Goal: Task Accomplishment & Management: Manage account settings

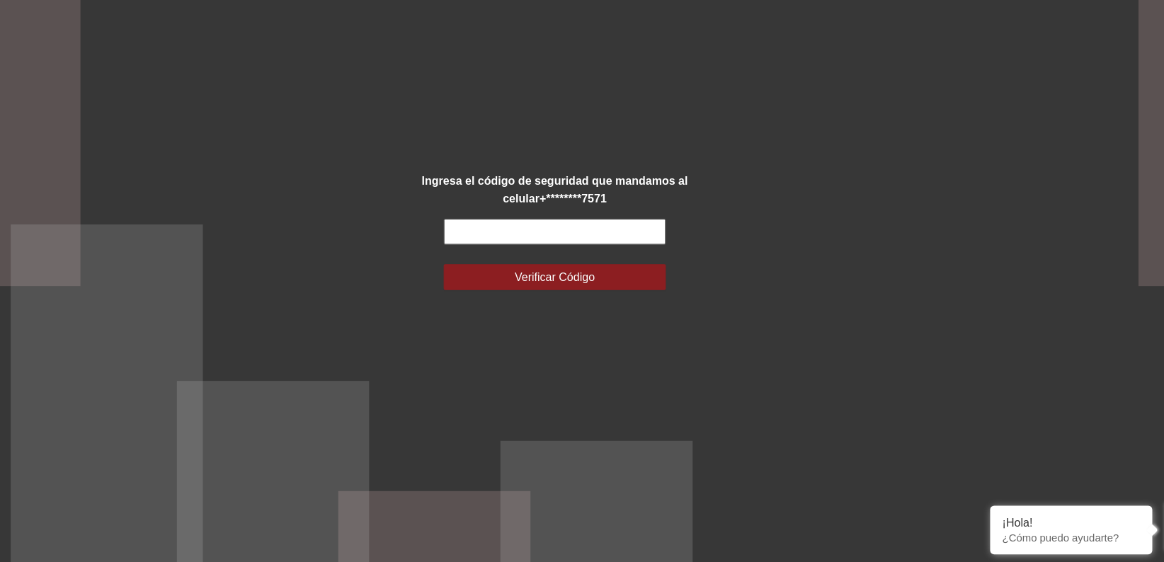
click at [571, 278] on input "text" at bounding box center [582, 273] width 194 height 23
type input "******"
click at [570, 309] on span "Verificar Código" at bounding box center [583, 313] width 70 height 16
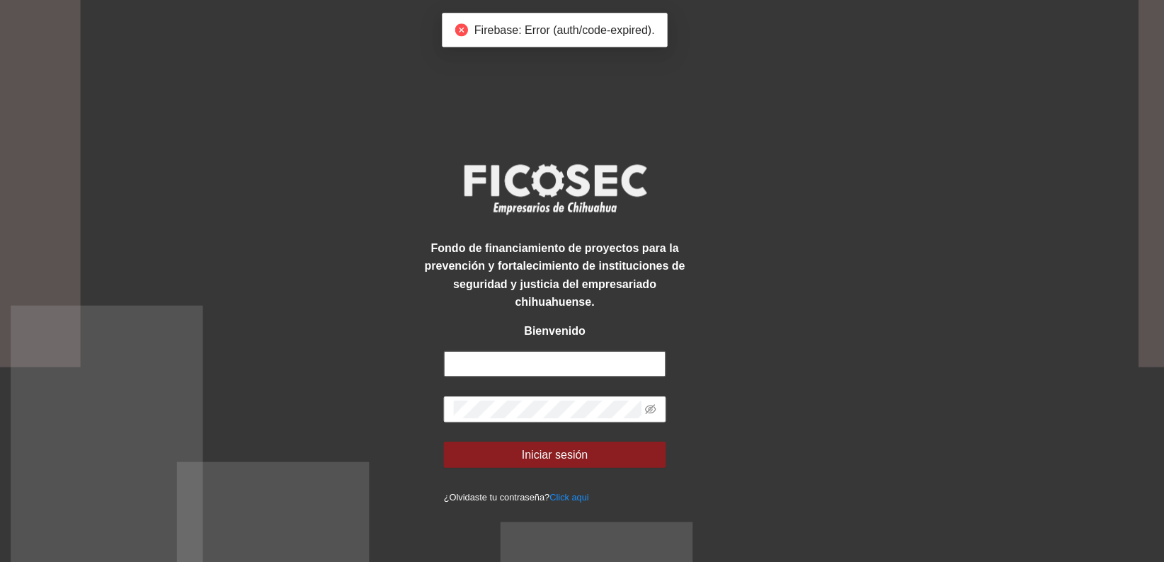
type input "**********"
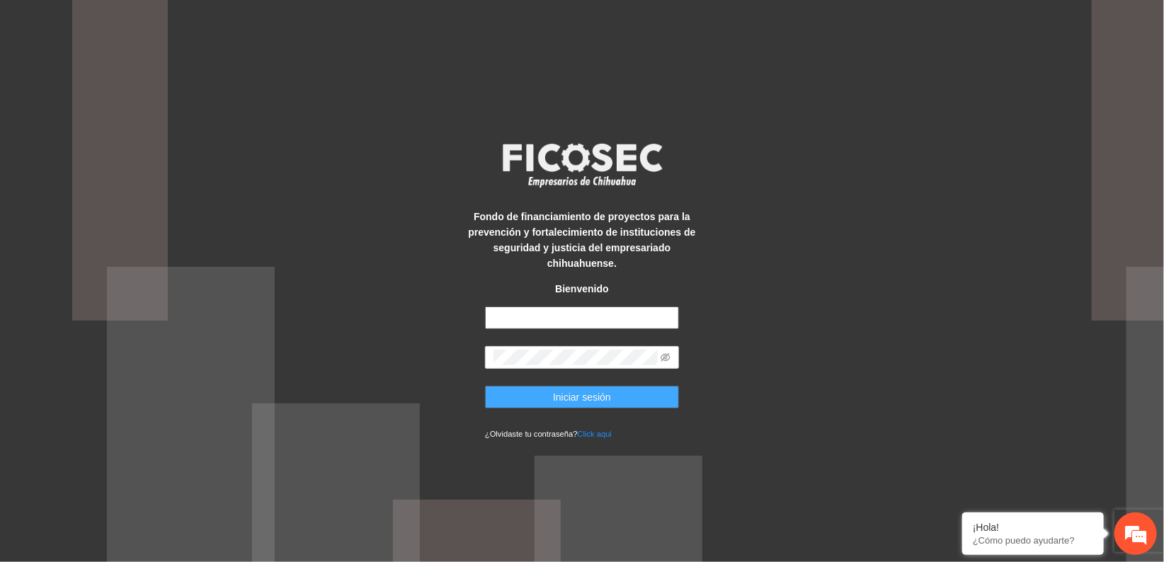
type input "**********"
click at [543, 390] on button "Iniciar sesión" at bounding box center [582, 397] width 194 height 23
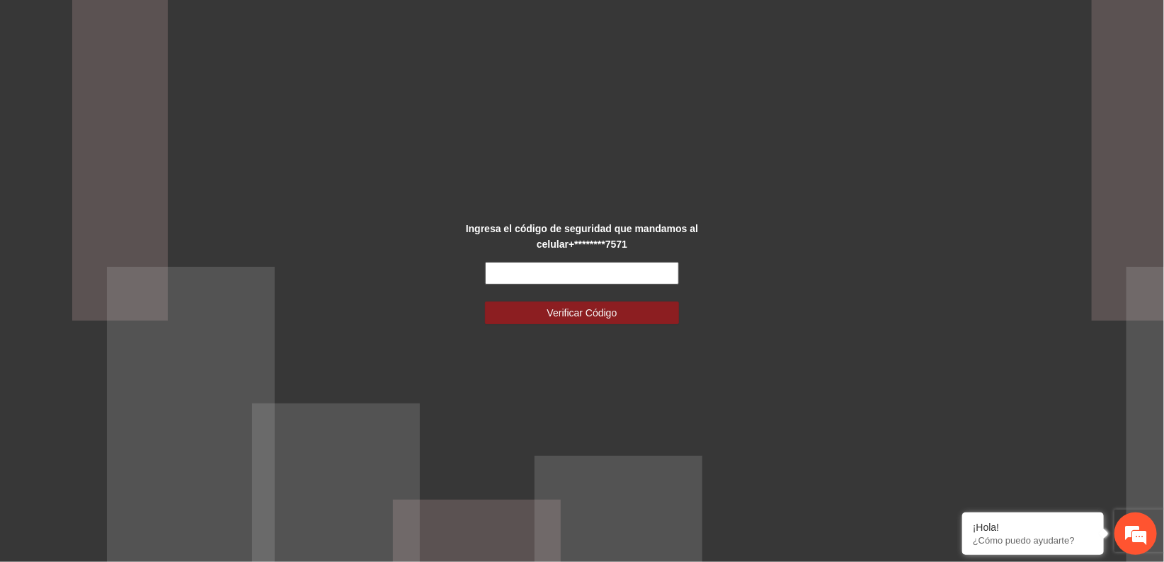
click at [529, 273] on input "text" at bounding box center [582, 273] width 194 height 23
type input "******"
click at [485, 302] on button "Verificar Código" at bounding box center [582, 313] width 194 height 23
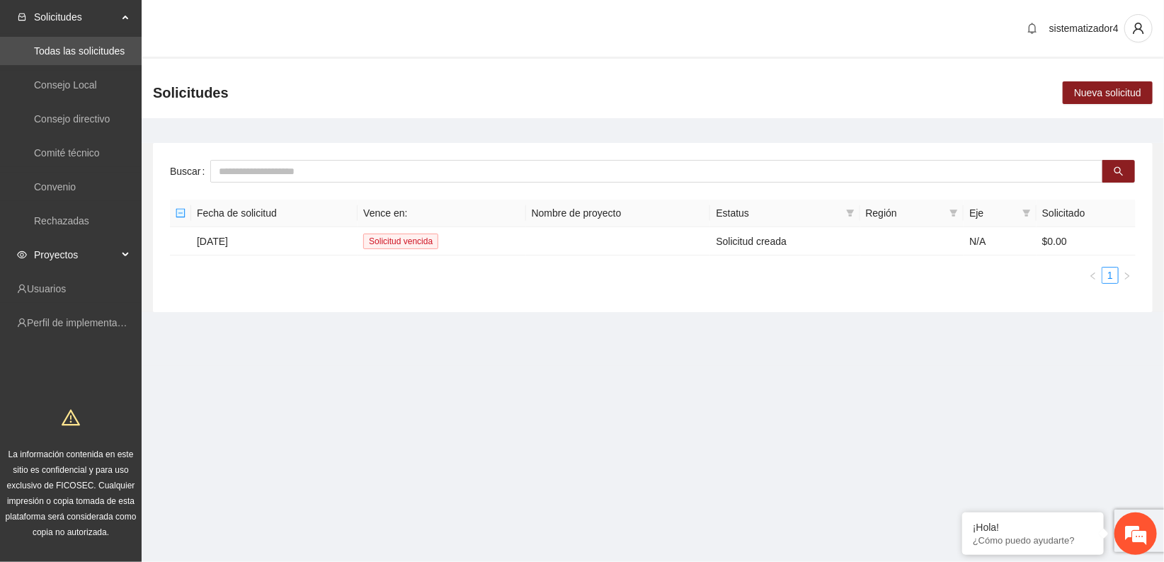
click at [52, 254] on span "Proyectos" at bounding box center [76, 255] width 84 height 28
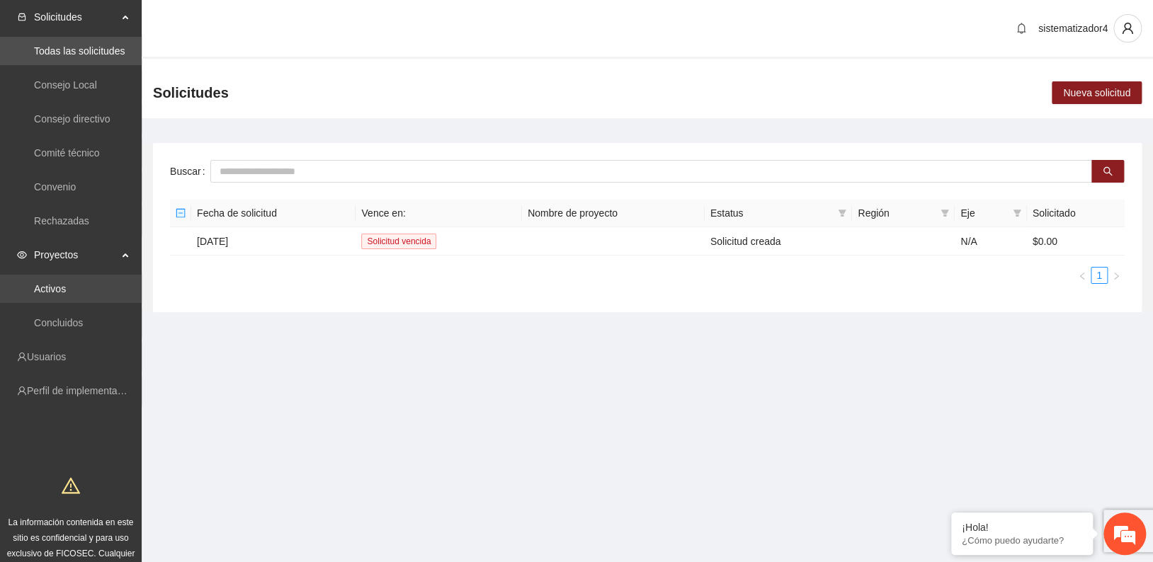
click at [50, 289] on link "Activos" at bounding box center [50, 288] width 32 height 11
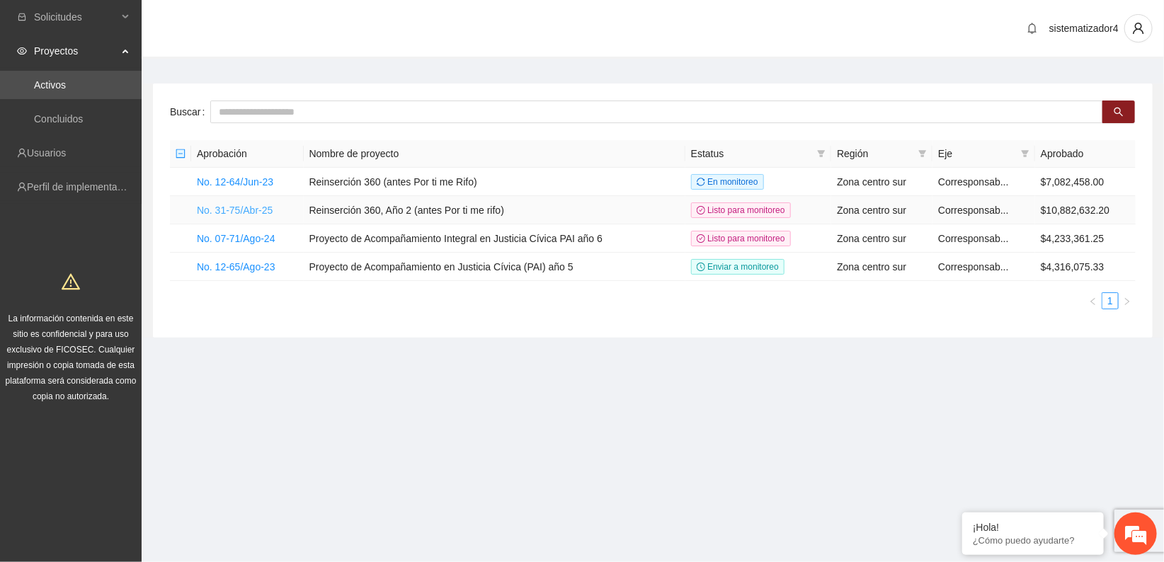
click at [242, 212] on link "No. 31-75/Abr-25" at bounding box center [235, 210] width 76 height 11
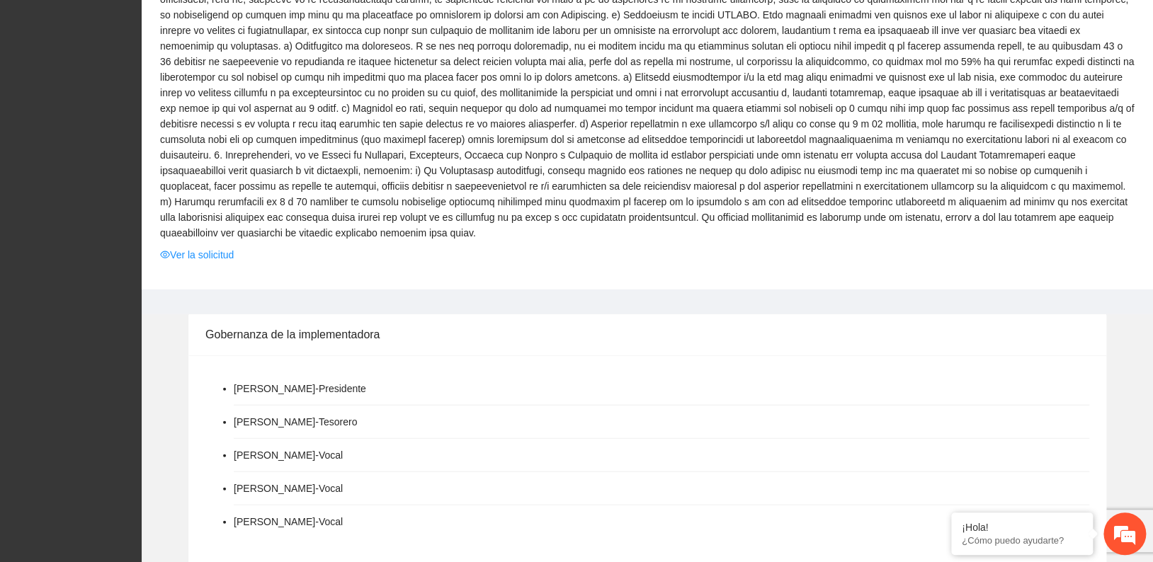
scroll to position [1333, 0]
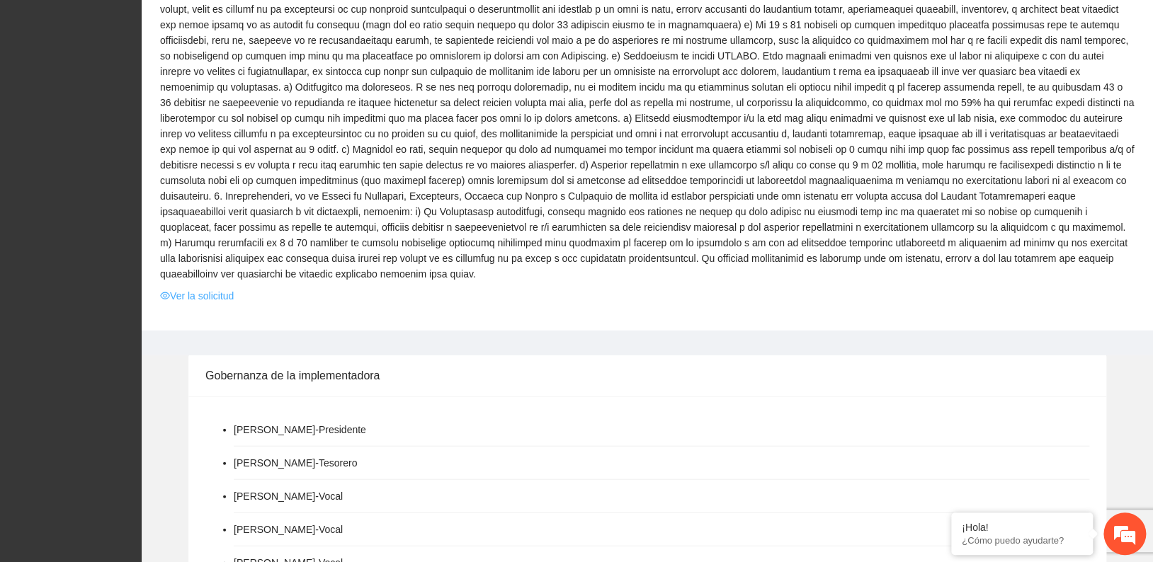
click at [217, 288] on link "Ver la solicitud" at bounding box center [197, 296] width 74 height 16
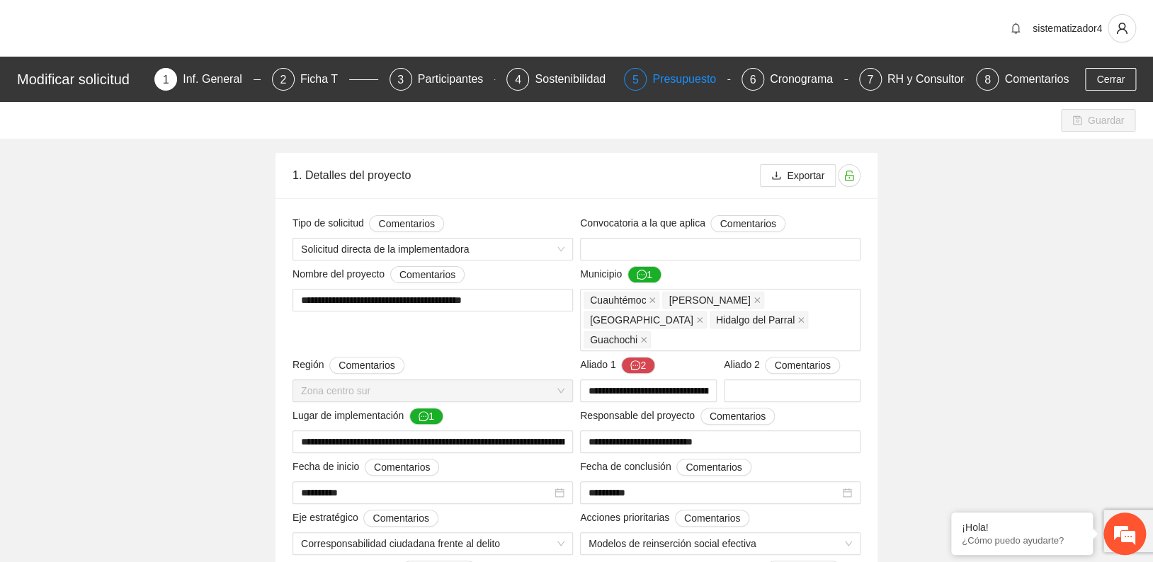
click at [677, 76] on div "Presupuesto" at bounding box center [689, 79] width 75 height 23
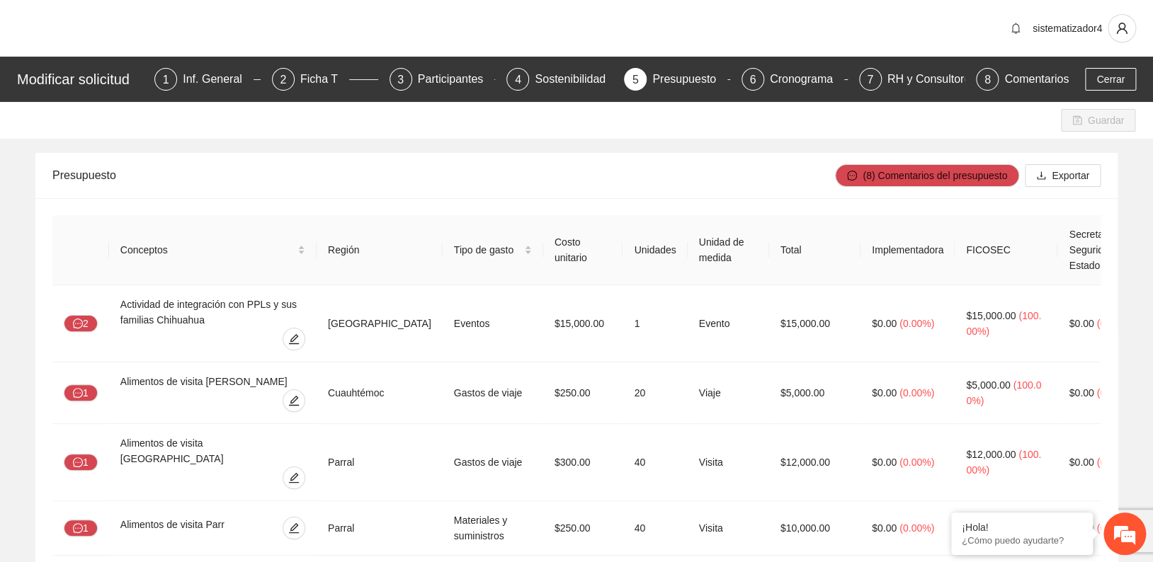
click at [912, 30] on div "sistematizador4" at bounding box center [576, 28] width 1153 height 57
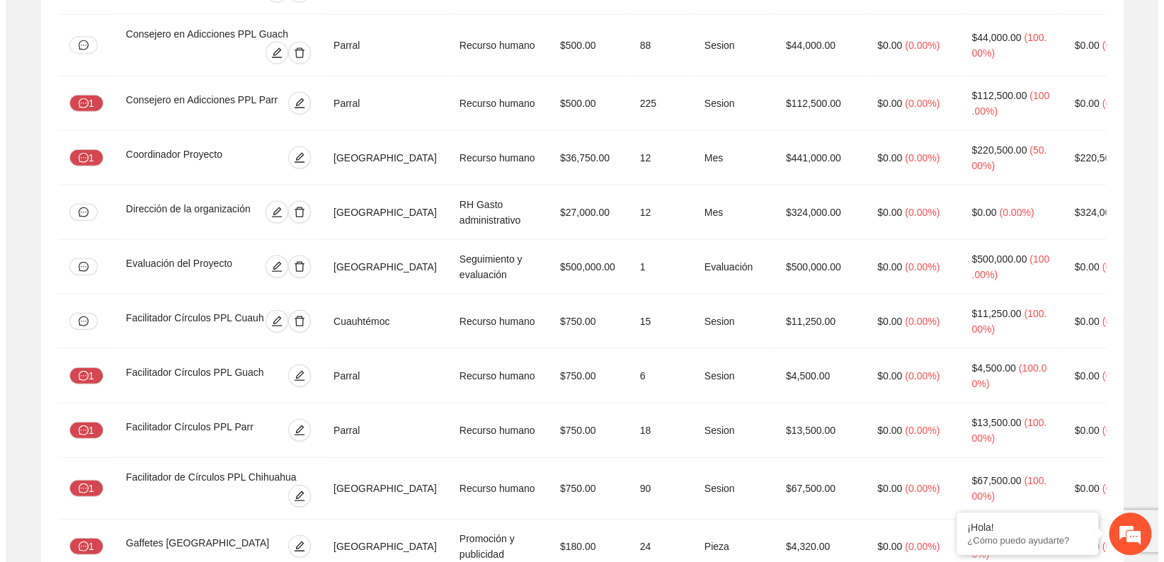
scroll to position [1587, 0]
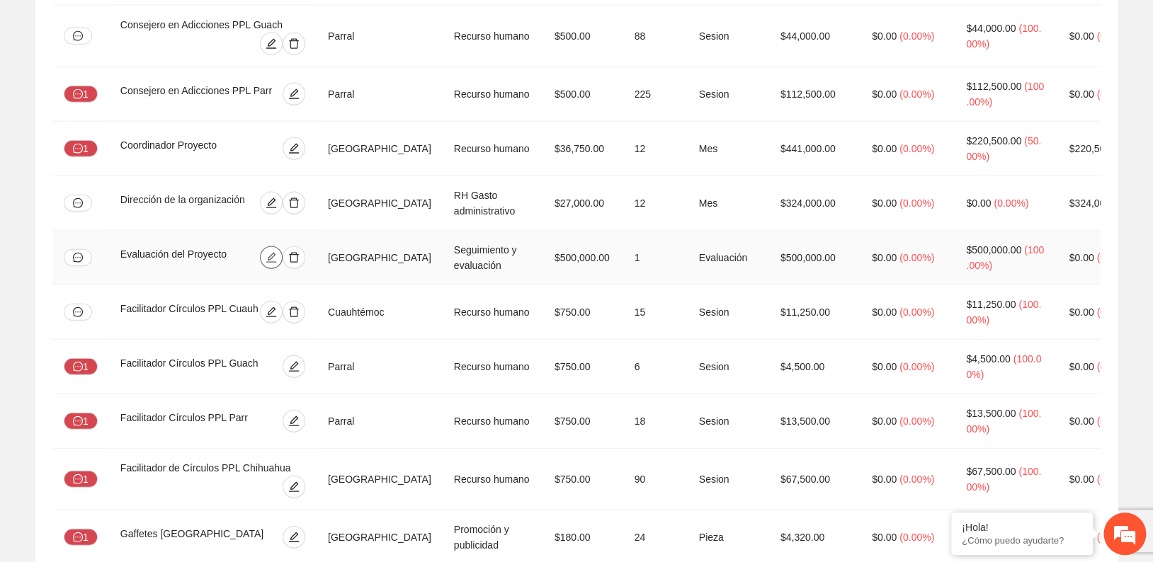
click at [272, 253] on icon "edit" at bounding box center [271, 258] width 10 height 10
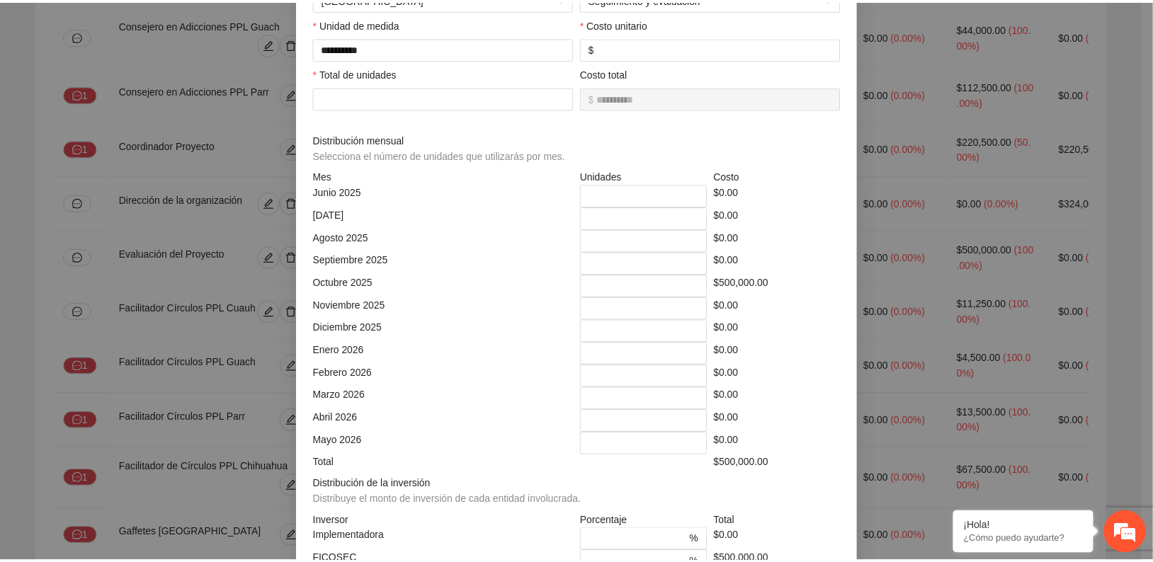
scroll to position [0, 0]
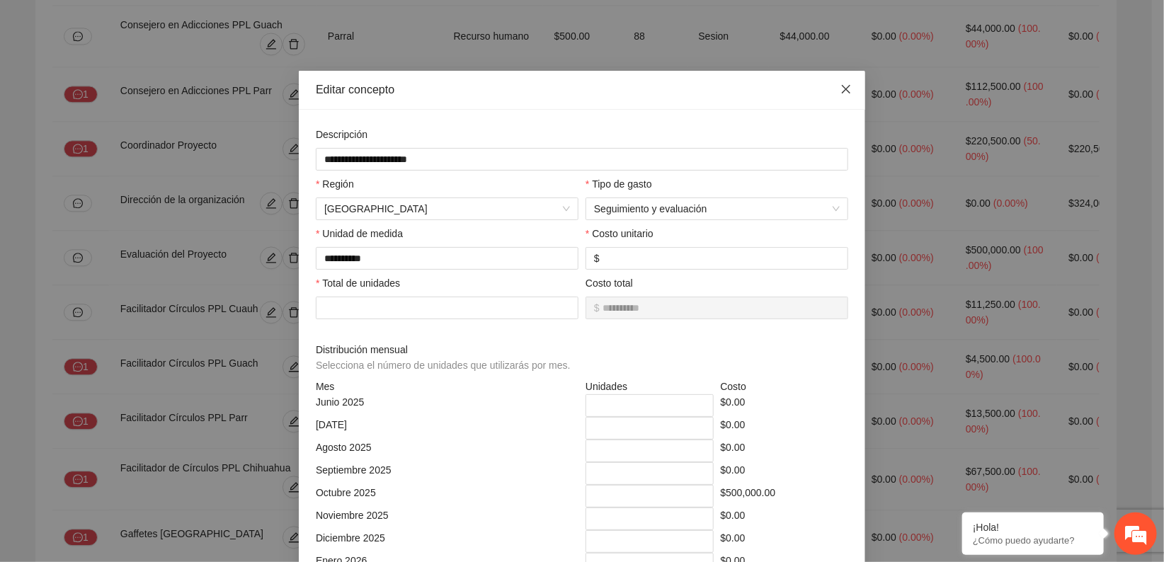
click at [842, 93] on icon "close" at bounding box center [846, 89] width 11 height 11
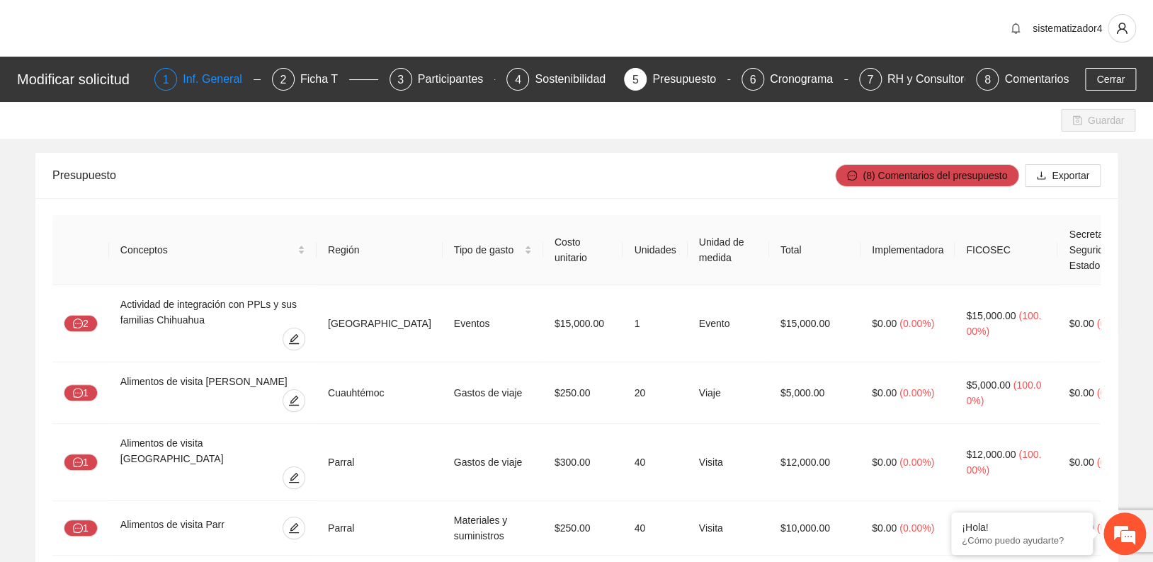
click at [215, 74] on div "Inf. General" at bounding box center [218, 79] width 71 height 23
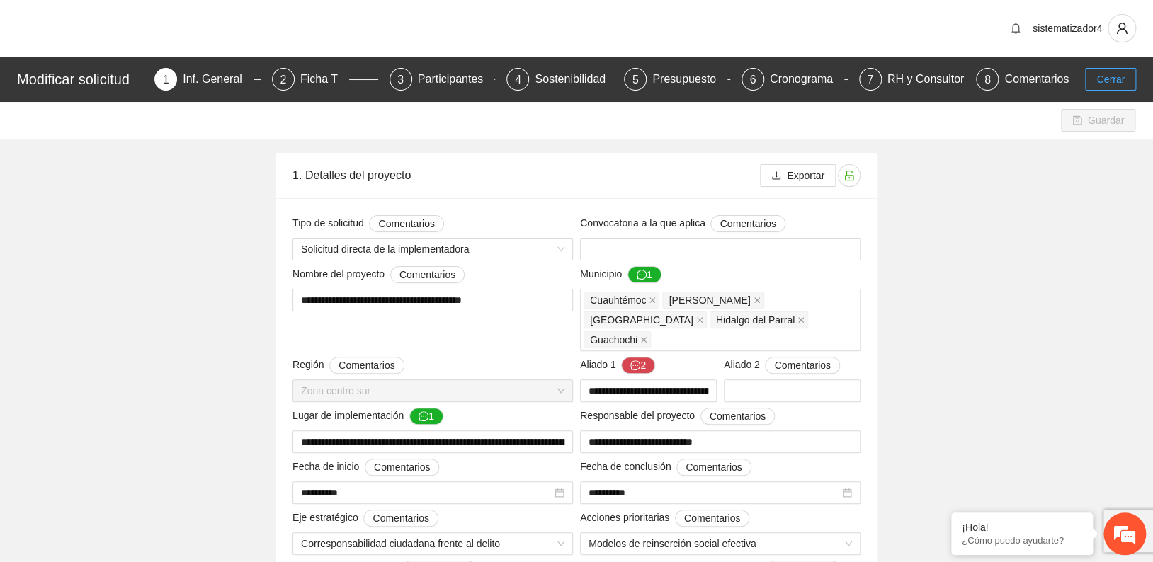
click at [1112, 73] on span "Cerrar" at bounding box center [1110, 80] width 28 height 16
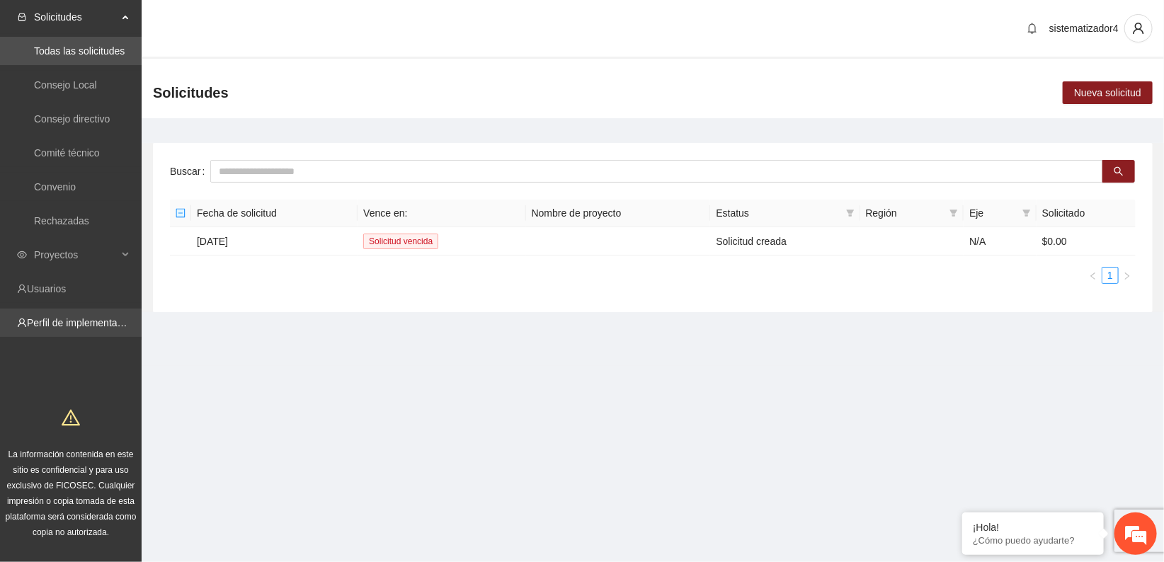
click at [43, 317] on link "Perfil de implementadora" at bounding box center [82, 322] width 110 height 11
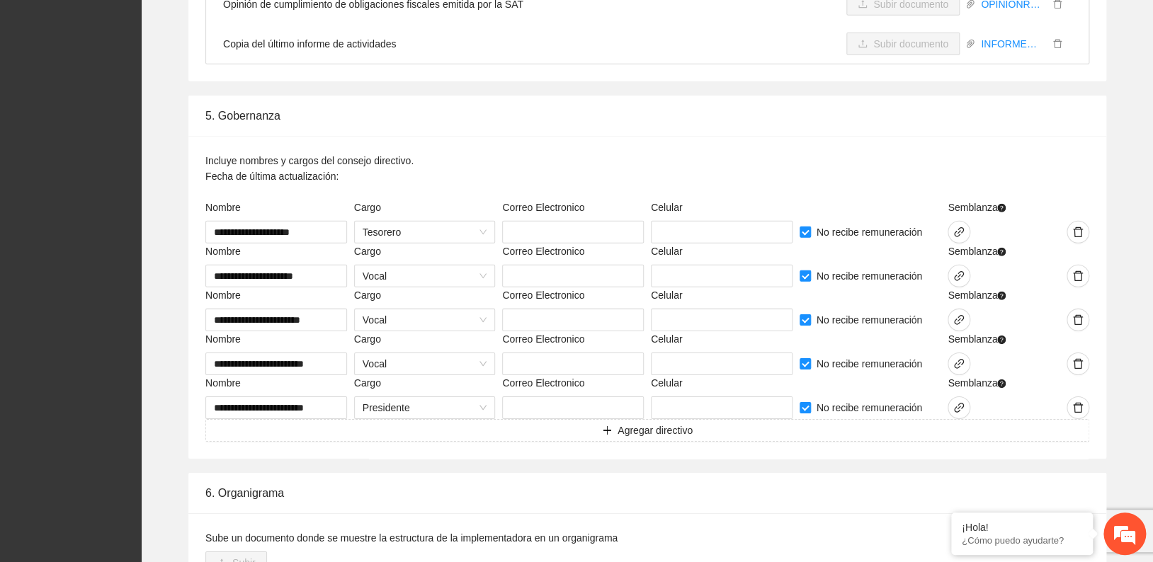
scroll to position [4566, 0]
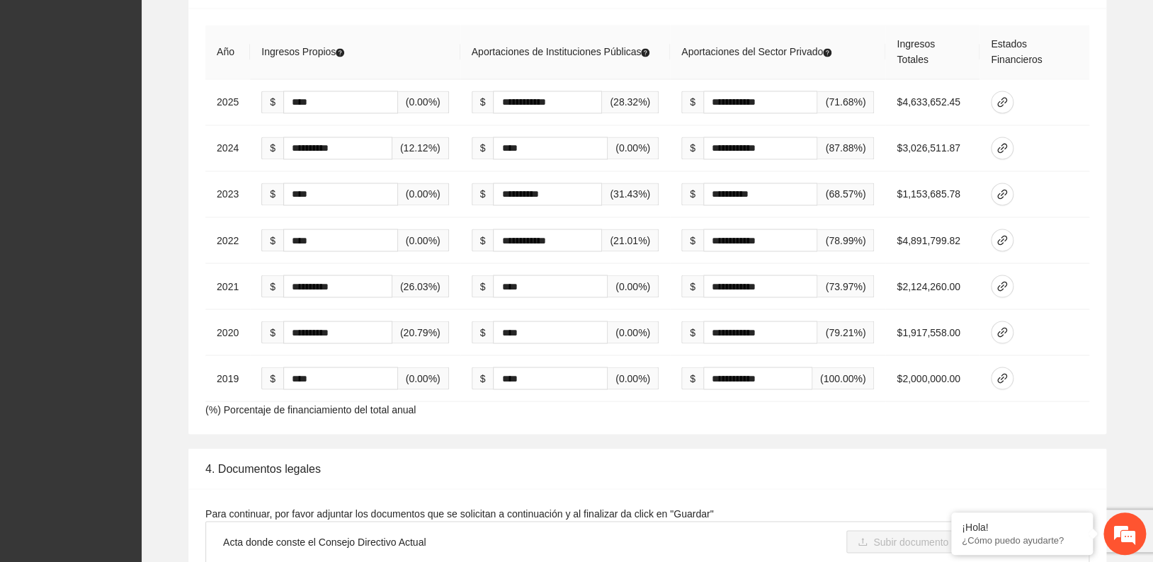
scroll to position [3665, 0]
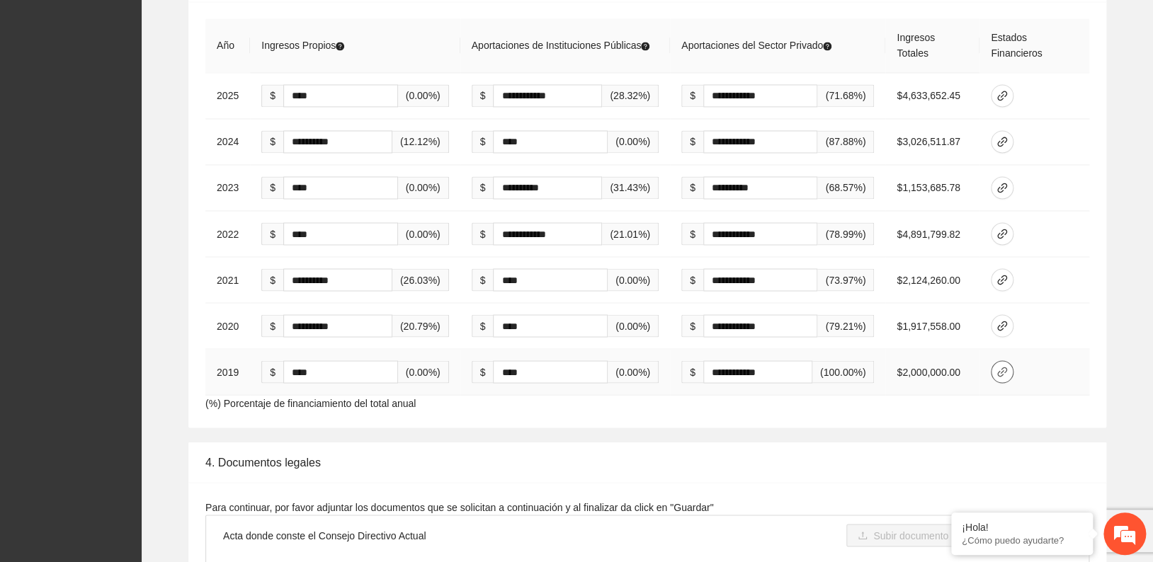
click at [1007, 371] on icon "link" at bounding box center [1002, 371] width 11 height 11
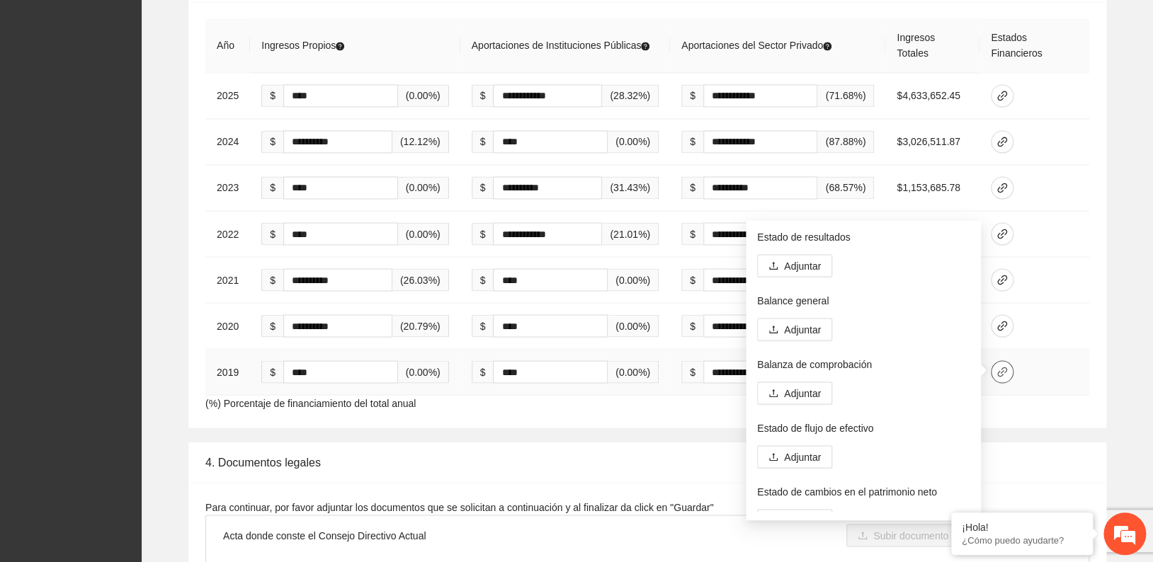
click at [1007, 371] on icon "link" at bounding box center [1002, 371] width 11 height 11
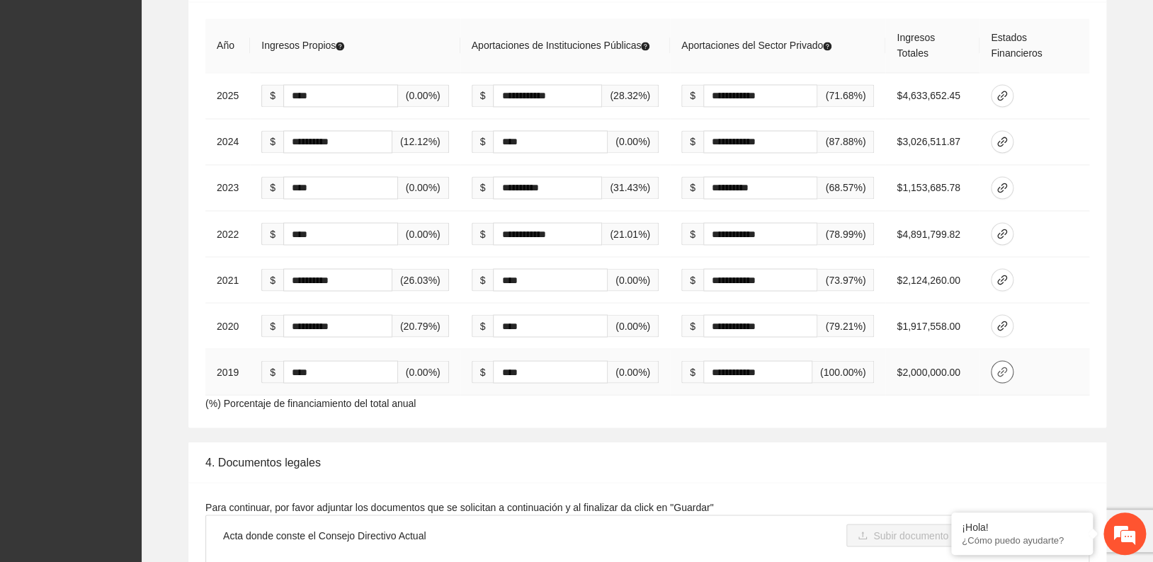
click at [1003, 370] on icon "link" at bounding box center [1002, 372] width 10 height 10
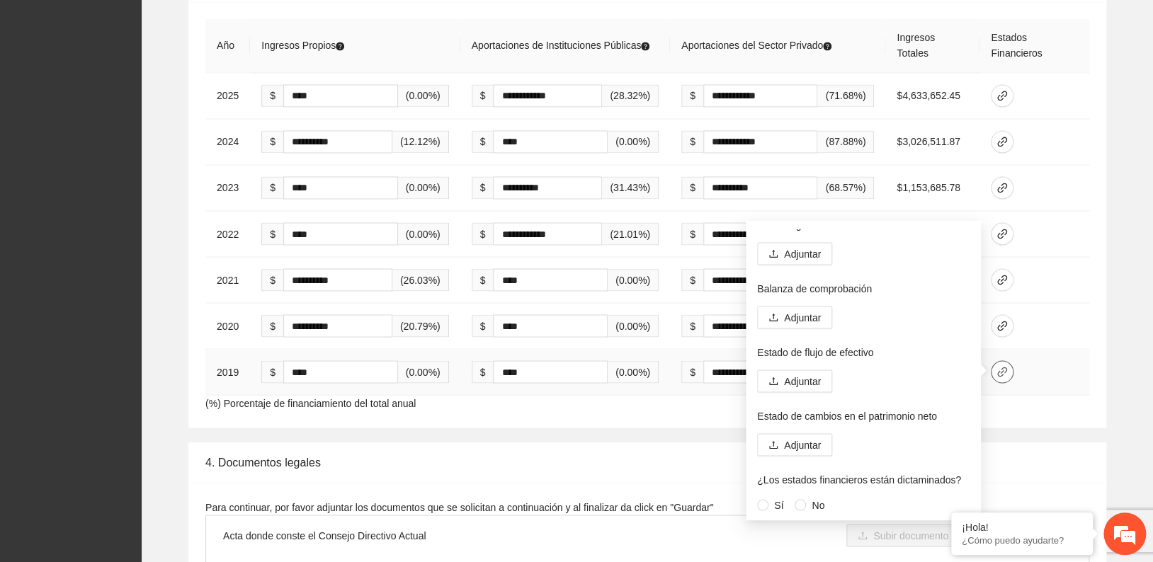
scroll to position [0, 0]
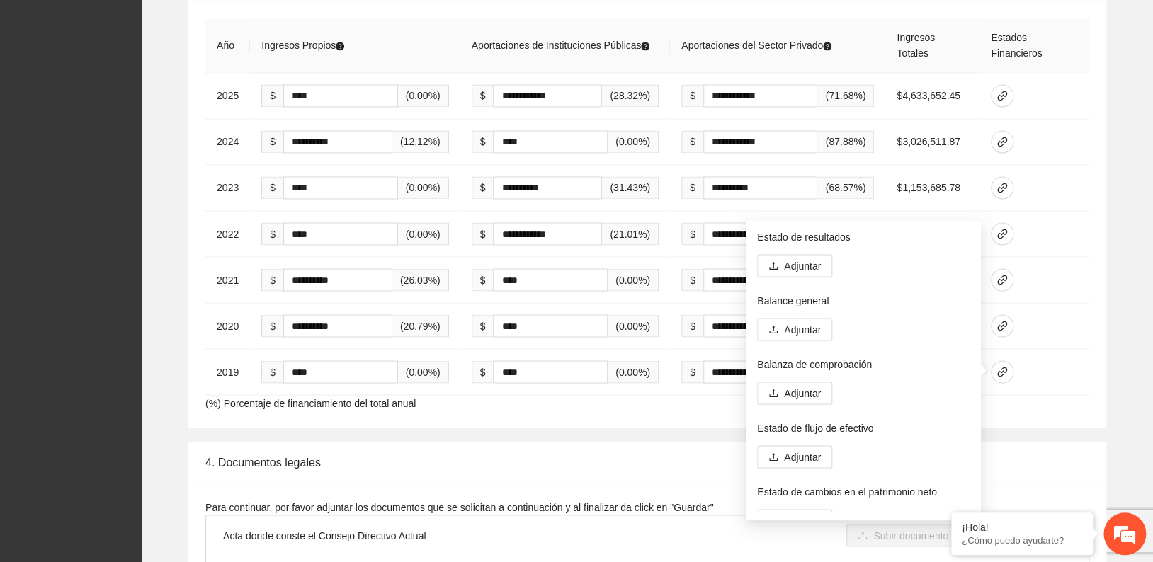
click at [1137, 312] on div "**********" at bounding box center [647, 194] width 989 height 467
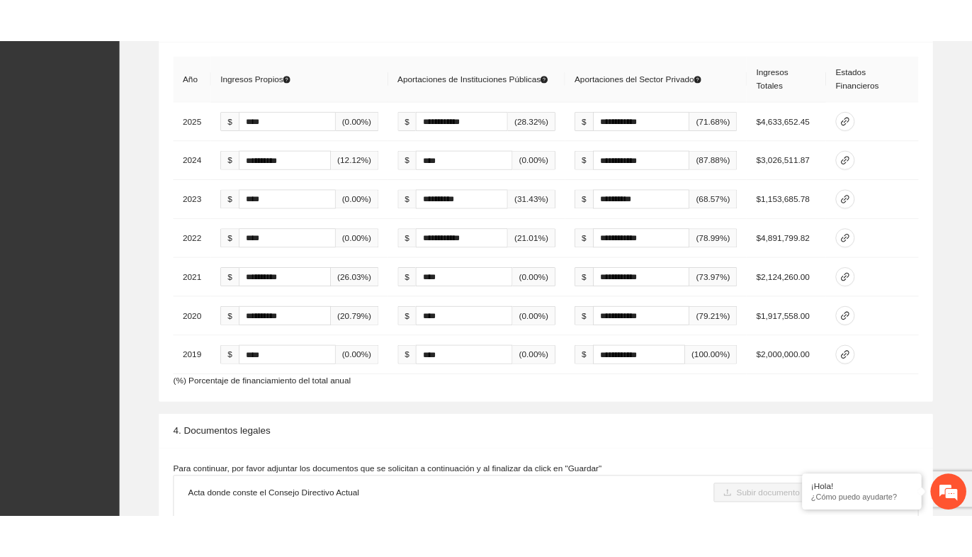
scroll to position [3581, 0]
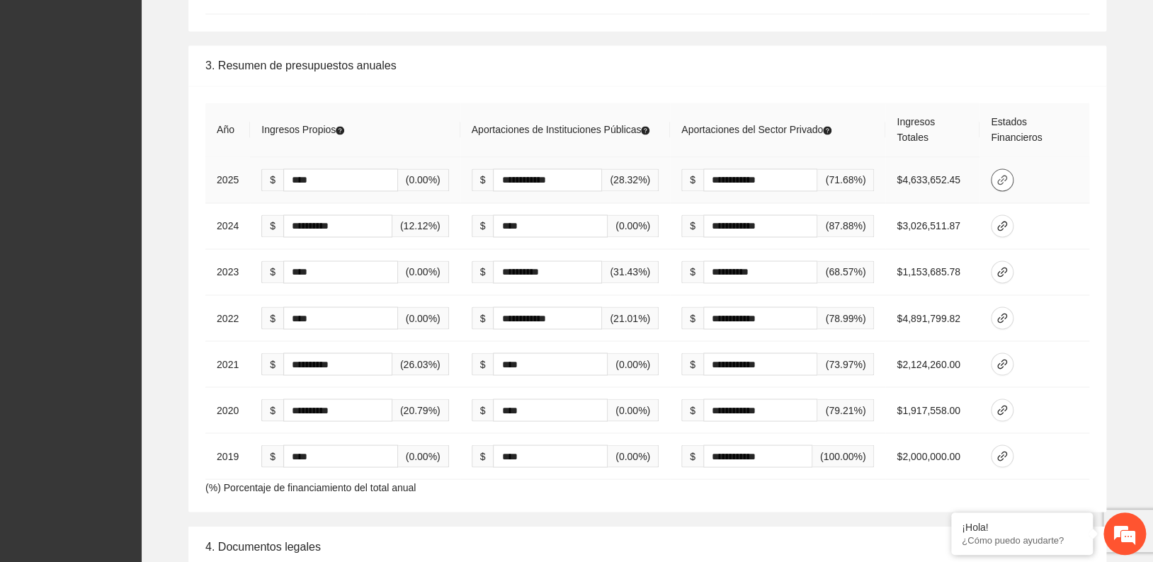
click at [1008, 184] on button "button" at bounding box center [1002, 180] width 23 height 23
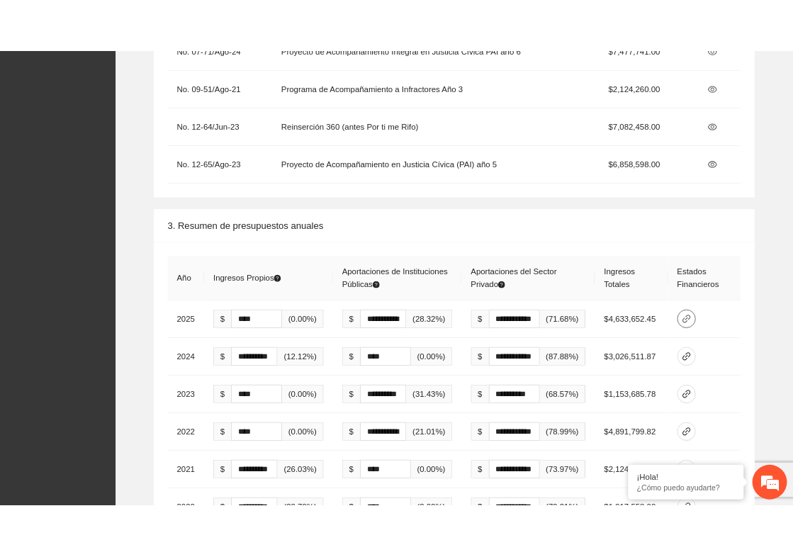
scroll to position [3826, 0]
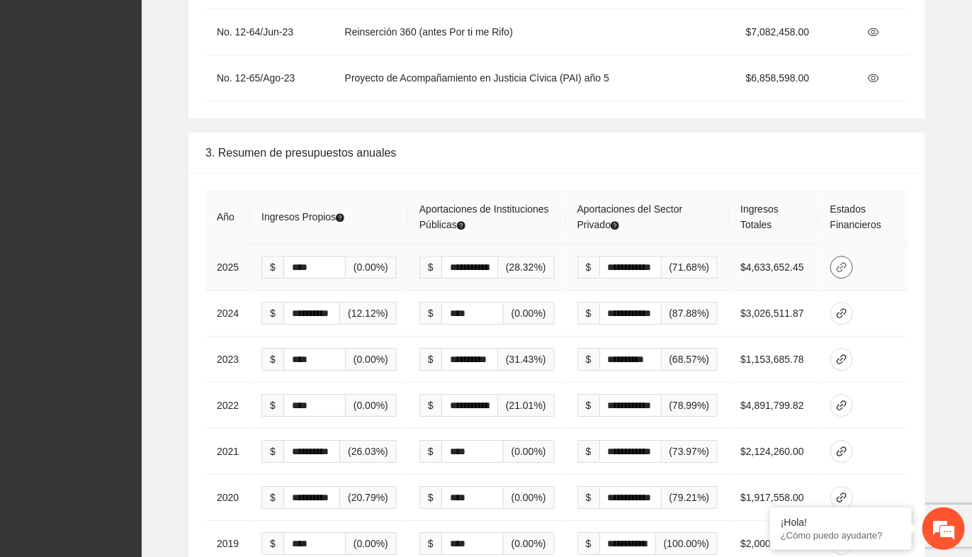
click at [839, 262] on icon "link" at bounding box center [842, 267] width 10 height 10
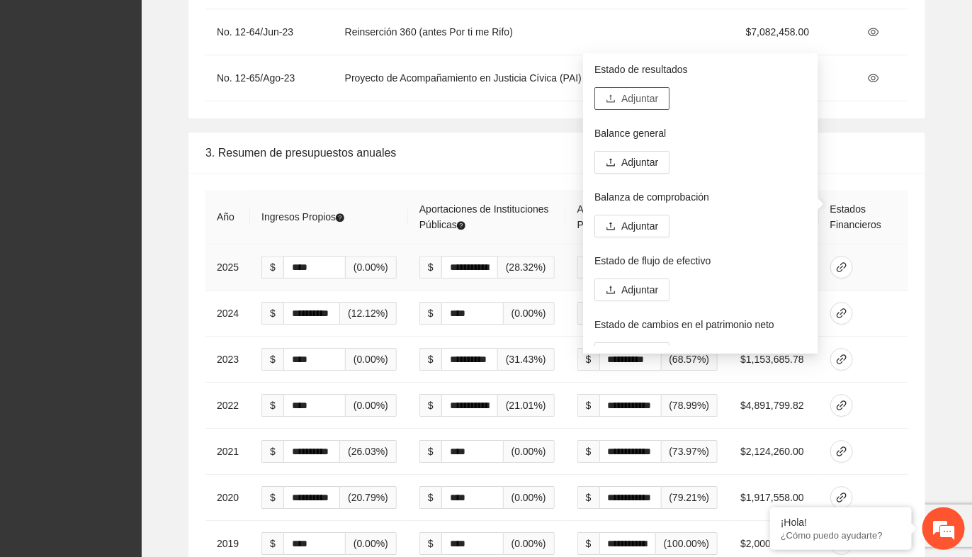
click at [646, 98] on span "Adjuntar" at bounding box center [639, 99] width 37 height 16
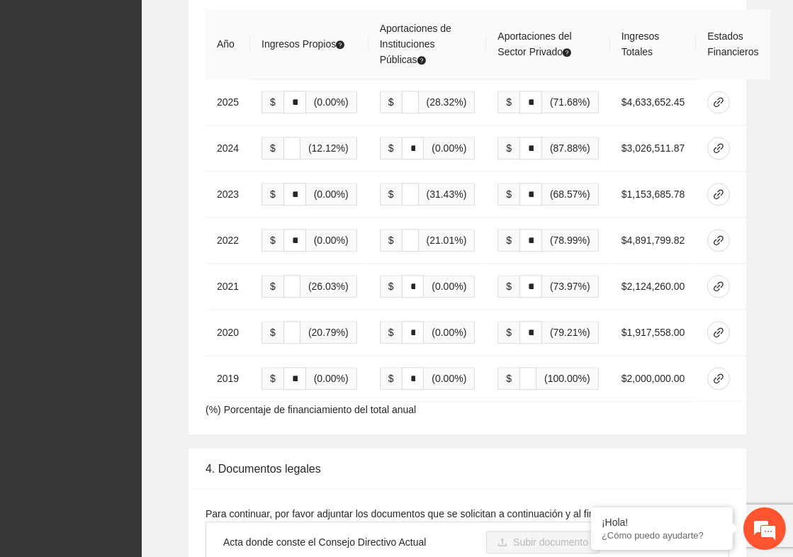
scroll to position [4533, 0]
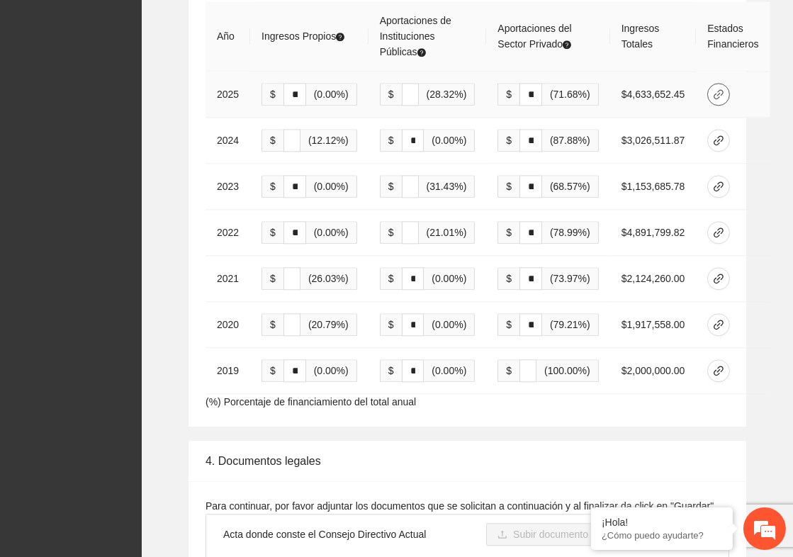
click at [708, 100] on span "link" at bounding box center [718, 94] width 21 height 11
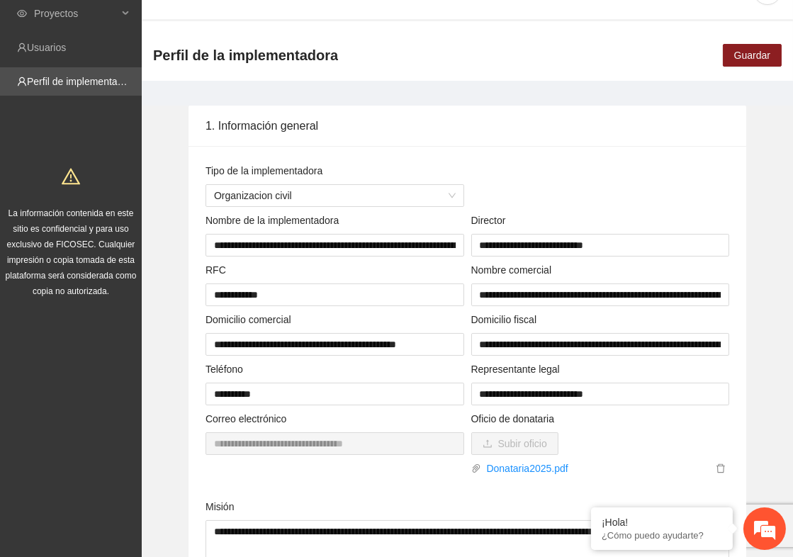
scroll to position [0, 0]
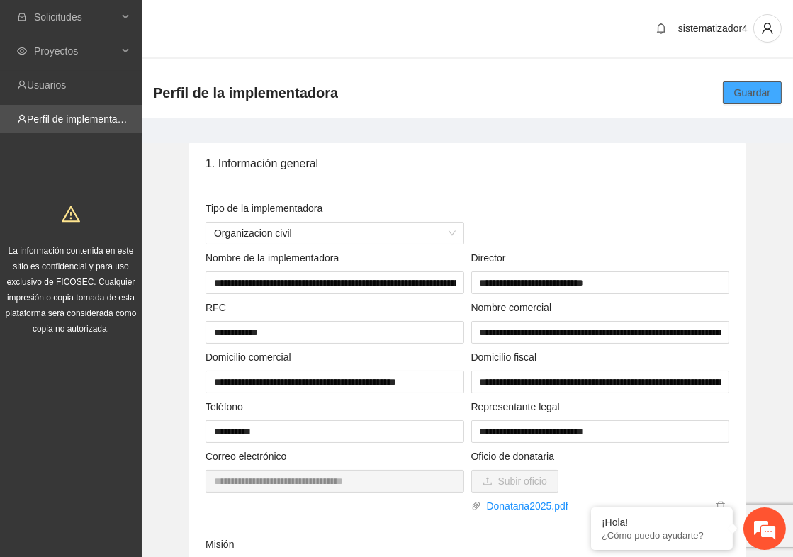
click at [747, 93] on span "Guardar" at bounding box center [752, 93] width 36 height 16
